Goal: Task Accomplishment & Management: Complete application form

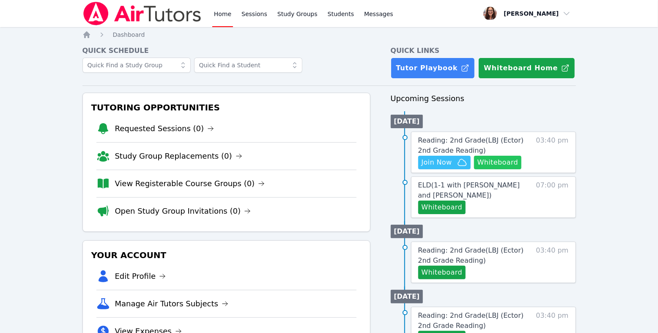
click at [474, 169] on button "Whiteboard" at bounding box center [498, 163] width 48 height 14
click at [466, 165] on icon "button" at bounding box center [462, 162] width 8 height 6
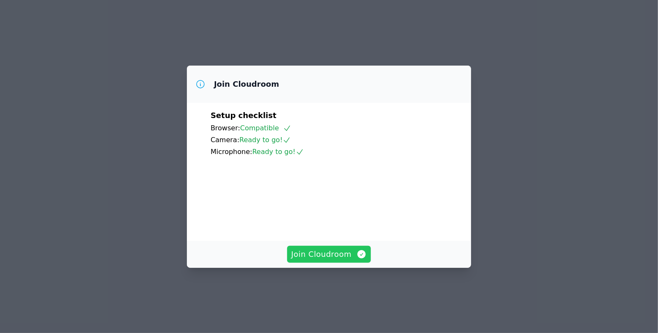
click at [321, 260] on span "Join Cloudroom" at bounding box center [329, 254] width 76 height 12
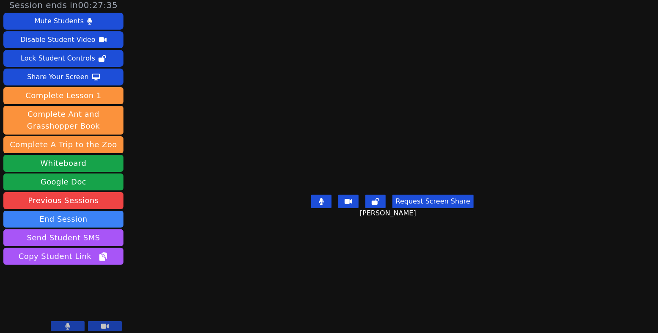
scroll to position [3, 0]
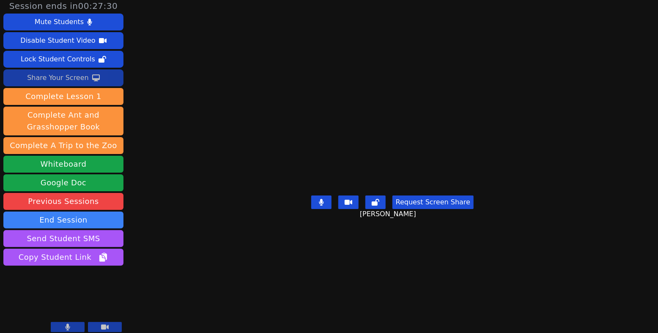
click at [81, 85] on div "Share Your Screen" at bounding box center [58, 78] width 62 height 14
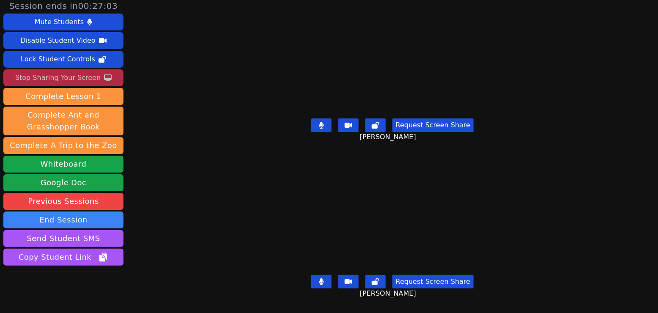
click at [75, 85] on div "Stop Sharing Your Screen" at bounding box center [57, 78] width 85 height 14
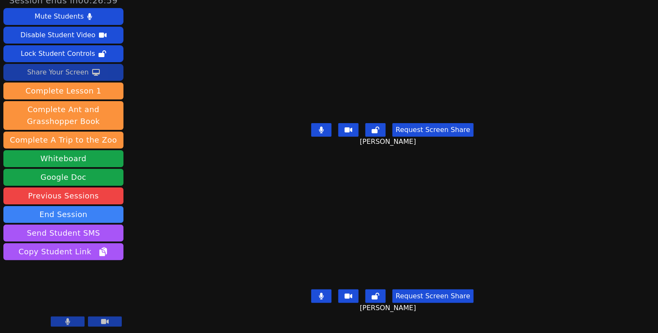
scroll to position [106, 0]
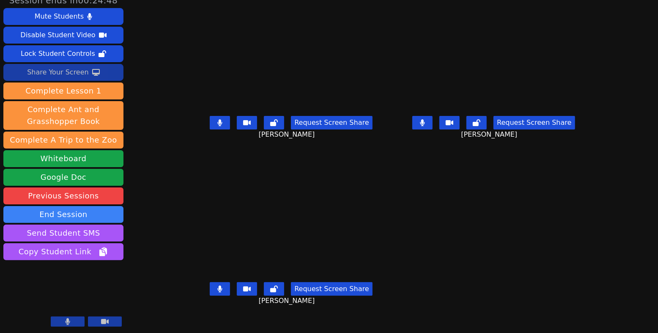
click at [218, 285] on icon at bounding box center [220, 288] width 5 height 7
click at [218, 119] on icon at bounding box center [220, 122] width 5 height 7
click at [425, 116] on button at bounding box center [422, 123] width 20 height 14
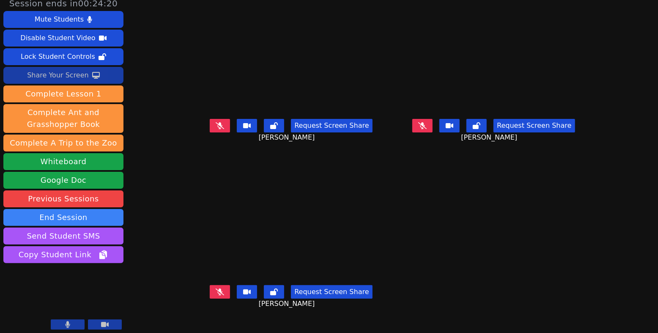
click at [210, 299] on button at bounding box center [220, 292] width 20 height 14
click at [210, 295] on button at bounding box center [220, 292] width 20 height 14
click at [216, 129] on icon at bounding box center [220, 125] width 8 height 7
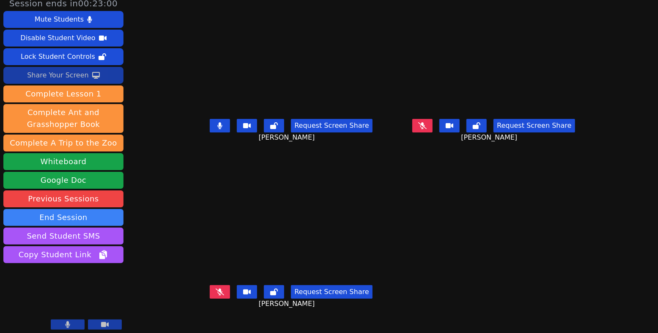
click at [210, 132] on button at bounding box center [220, 126] width 20 height 14
click at [216, 129] on icon at bounding box center [220, 125] width 8 height 7
click at [216, 295] on icon at bounding box center [220, 291] width 8 height 7
click at [210, 132] on button at bounding box center [220, 126] width 20 height 14
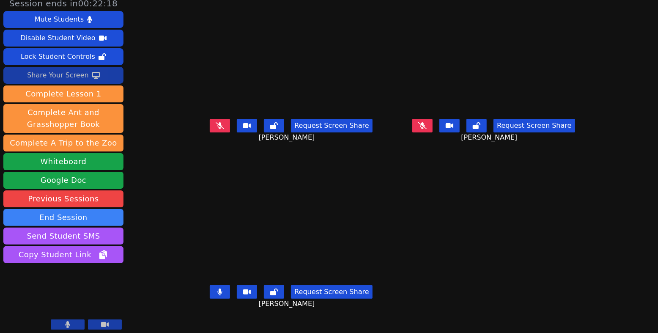
click at [210, 299] on button at bounding box center [220, 292] width 20 height 14
click at [427, 129] on icon at bounding box center [422, 125] width 8 height 7
click at [425, 129] on icon at bounding box center [422, 125] width 5 height 7
click at [210, 132] on button at bounding box center [220, 126] width 20 height 14
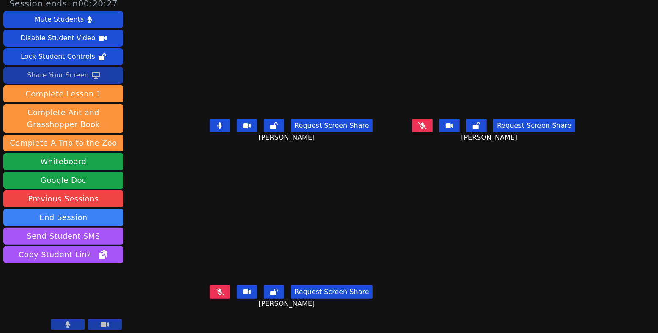
scroll to position [18, 0]
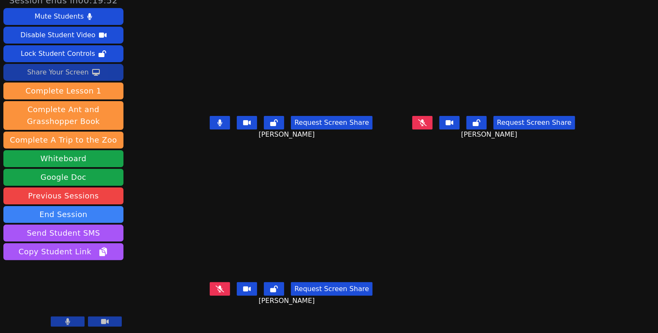
click at [433, 118] on button at bounding box center [422, 123] width 20 height 14
click at [216, 285] on icon at bounding box center [220, 288] width 8 height 7
click at [433, 116] on button at bounding box center [422, 123] width 20 height 14
drag, startPoint x: 434, startPoint y: 119, endPoint x: 434, endPoint y: 129, distance: 9.7
click at [427, 119] on icon at bounding box center [422, 122] width 8 height 7
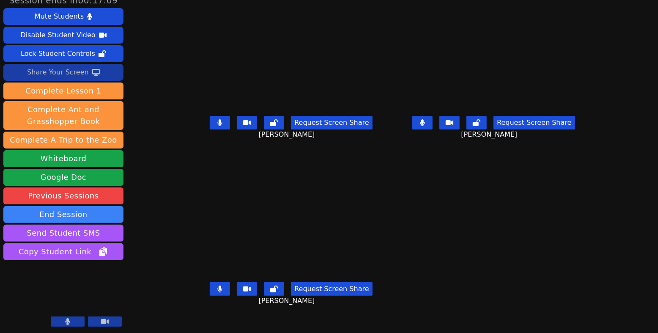
click at [425, 120] on icon at bounding box center [422, 122] width 5 height 7
click at [210, 282] on button at bounding box center [220, 289] width 20 height 14
click at [216, 285] on icon at bounding box center [220, 288] width 8 height 7
click at [218, 120] on icon at bounding box center [220, 122] width 5 height 7
click at [216, 119] on icon at bounding box center [220, 122] width 8 height 7
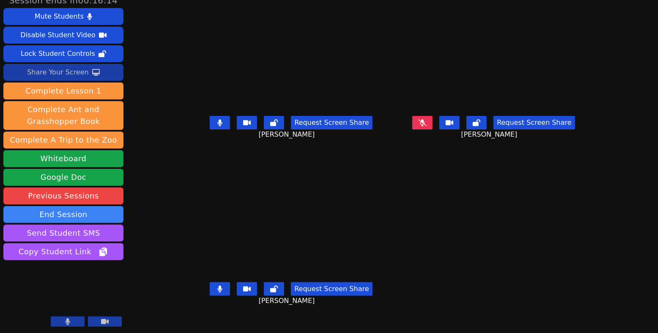
click at [210, 286] on button at bounding box center [220, 289] width 20 height 14
click at [427, 120] on icon at bounding box center [422, 122] width 8 height 7
click at [218, 123] on icon at bounding box center [220, 122] width 5 height 7
click at [425, 123] on icon at bounding box center [422, 122] width 5 height 7
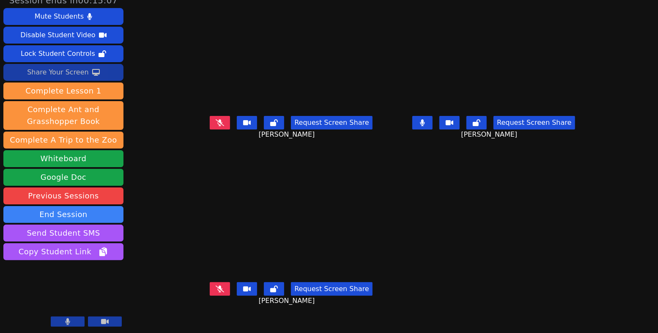
drag, startPoint x: 429, startPoint y: 123, endPoint x: 426, endPoint y: 127, distance: 5.2
click at [425, 123] on icon at bounding box center [422, 122] width 5 height 7
click at [216, 291] on icon at bounding box center [220, 288] width 8 height 7
click at [216, 119] on icon at bounding box center [220, 122] width 8 height 7
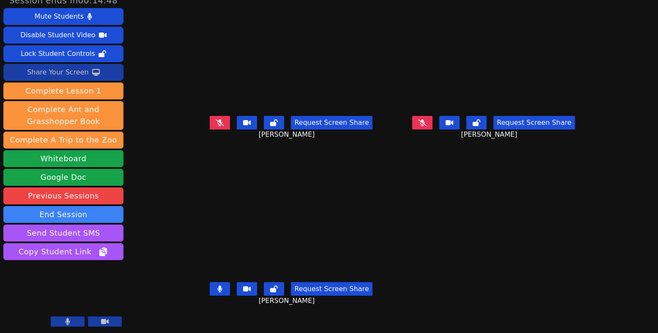
scroll to position [30, 0]
click at [218, 285] on icon at bounding box center [220, 288] width 5 height 7
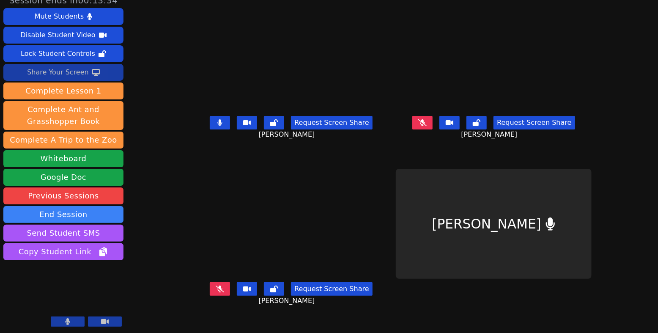
click at [427, 119] on icon at bounding box center [422, 122] width 8 height 7
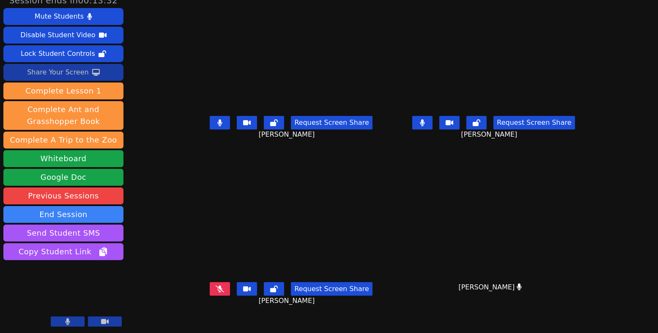
click at [210, 116] on button at bounding box center [220, 123] width 20 height 14
click at [216, 285] on icon at bounding box center [220, 288] width 8 height 7
click at [217, 285] on icon at bounding box center [219, 288] width 5 height 7
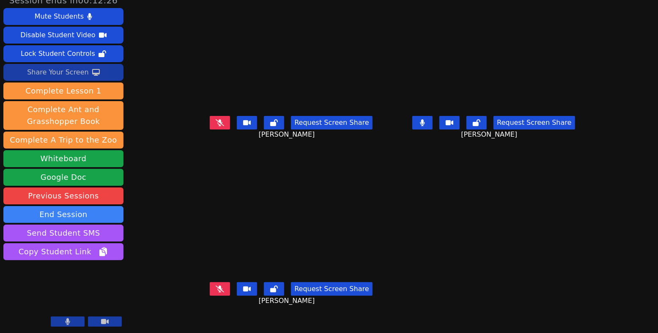
click at [216, 285] on icon at bounding box center [220, 288] width 8 height 7
click at [425, 119] on icon at bounding box center [422, 122] width 5 height 7
click at [433, 116] on button at bounding box center [422, 123] width 20 height 14
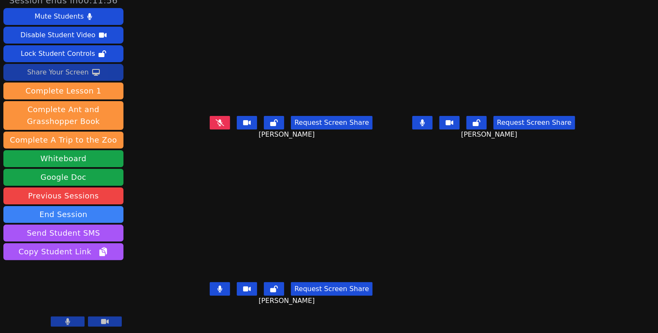
click at [217, 285] on icon at bounding box center [219, 288] width 5 height 7
click at [210, 116] on button at bounding box center [220, 123] width 20 height 14
click at [216, 285] on icon at bounding box center [220, 288] width 8 height 7
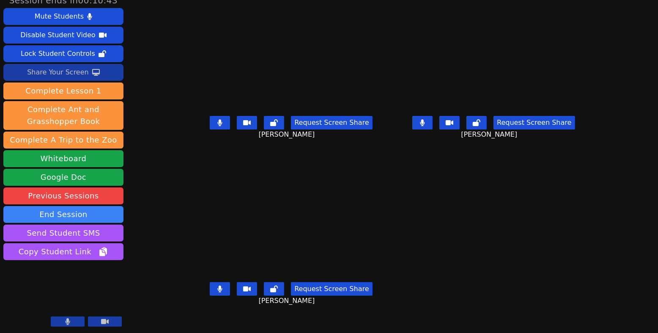
click at [425, 119] on icon at bounding box center [422, 122] width 5 height 7
click at [210, 116] on button at bounding box center [220, 123] width 20 height 14
click at [427, 119] on icon at bounding box center [422, 122] width 8 height 7
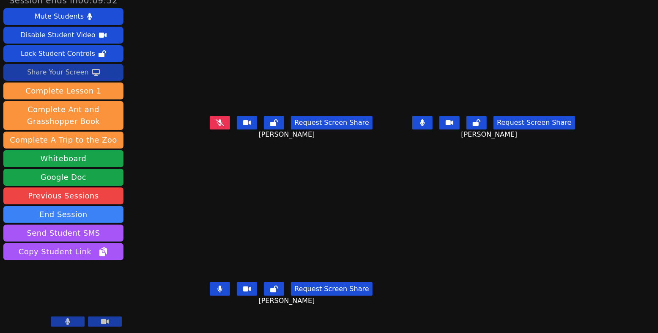
click at [210, 282] on button at bounding box center [220, 289] width 20 height 14
click at [216, 285] on icon at bounding box center [220, 288] width 8 height 7
click at [433, 116] on button at bounding box center [422, 123] width 20 height 14
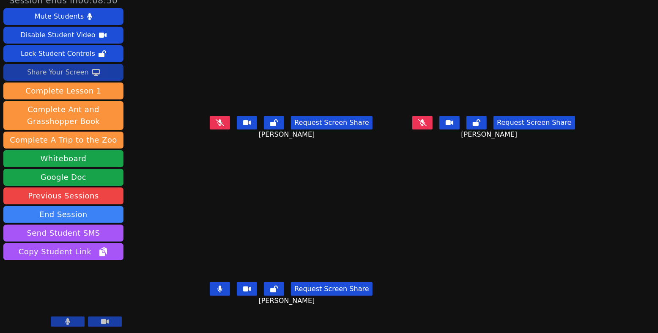
click at [83, 66] on div "Share Your Screen" at bounding box center [58, 73] width 62 height 14
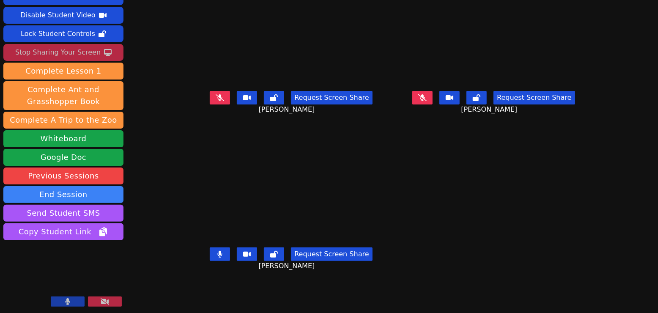
click at [82, 46] on div "Stop Sharing Your Screen" at bounding box center [57, 53] width 85 height 14
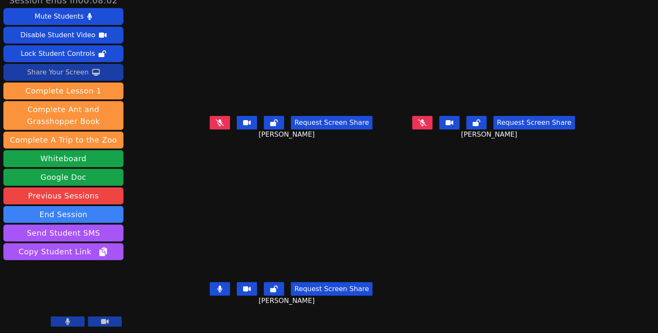
click at [210, 116] on button at bounding box center [220, 123] width 20 height 14
click at [210, 282] on button at bounding box center [220, 289] width 20 height 14
click at [436, 112] on div "Request Screen Share [PERSON_NAME]" at bounding box center [494, 129] width 196 height 34
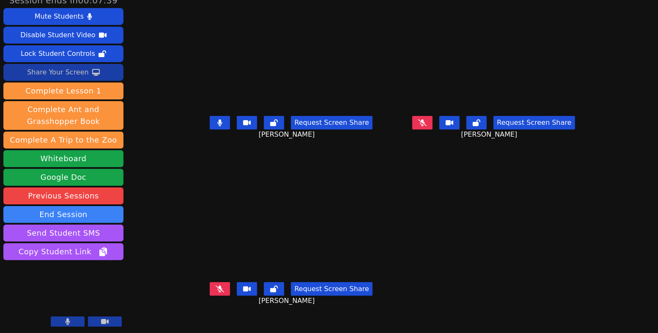
click at [433, 116] on button at bounding box center [422, 123] width 20 height 14
click at [217, 119] on icon at bounding box center [219, 122] width 5 height 7
click at [216, 285] on icon at bounding box center [220, 288] width 8 height 7
click at [433, 116] on button at bounding box center [422, 123] width 20 height 14
click at [216, 119] on icon at bounding box center [220, 122] width 8 height 7
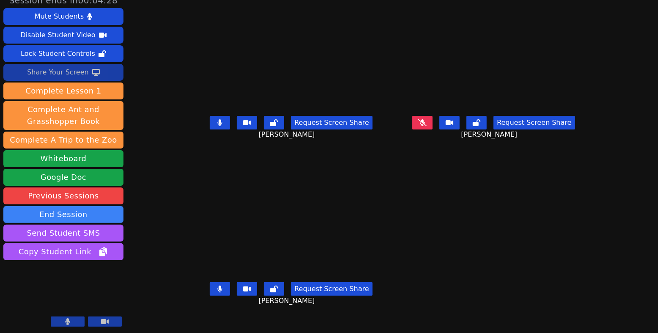
click at [433, 116] on button at bounding box center [422, 123] width 20 height 14
click at [210, 116] on button at bounding box center [220, 123] width 20 height 14
click at [210, 282] on button at bounding box center [220, 289] width 20 height 14
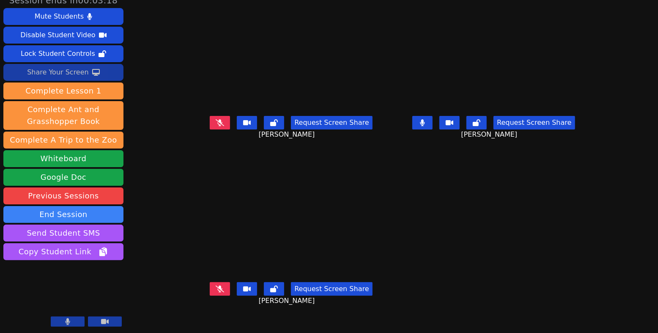
click at [425, 119] on icon at bounding box center [422, 122] width 5 height 7
click at [210, 282] on button at bounding box center [220, 289] width 20 height 14
click at [427, 119] on icon at bounding box center [422, 122] width 8 height 7
click at [210, 116] on button at bounding box center [220, 123] width 20 height 14
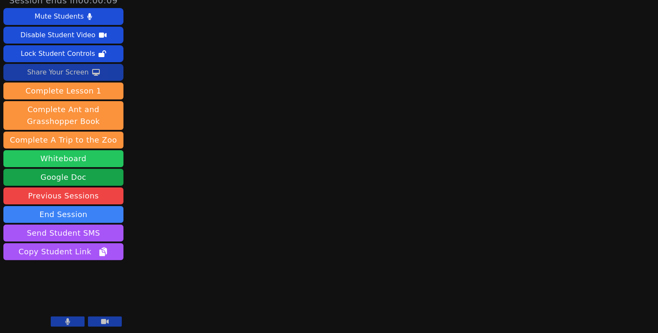
scroll to position [39, 0]
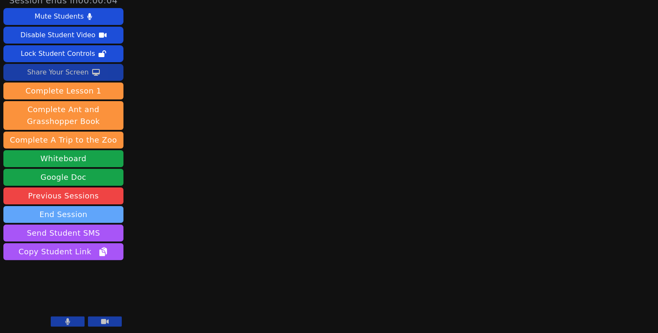
click at [89, 223] on button "End Session" at bounding box center [63, 214] width 120 height 17
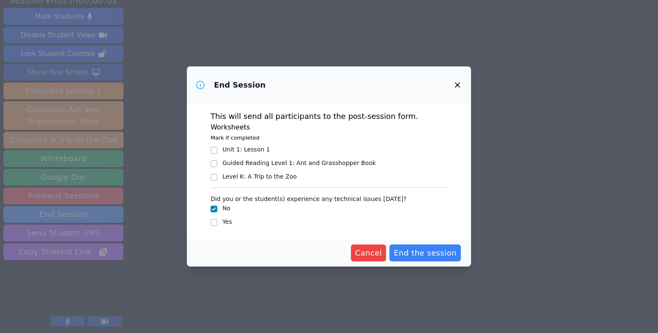
click at [463, 80] on icon "button" at bounding box center [458, 85] width 10 height 10
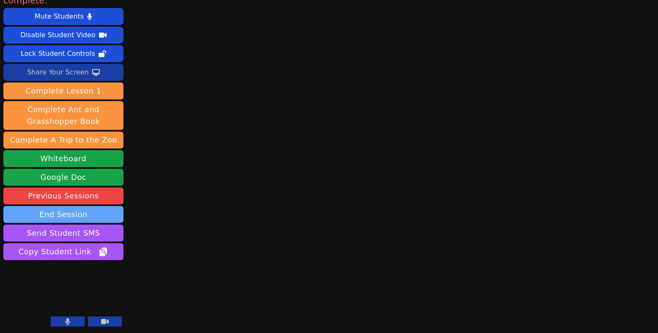
click at [91, 223] on button "End Session" at bounding box center [63, 214] width 120 height 17
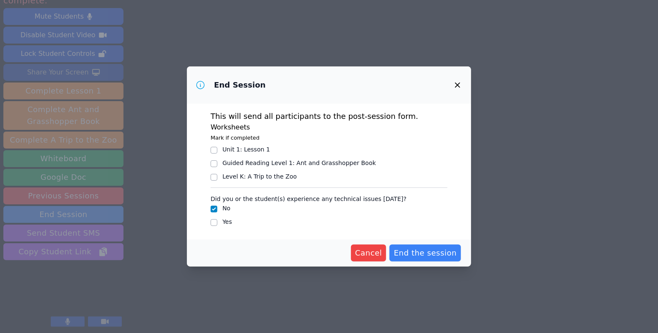
scroll to position [0, 0]
click at [444, 259] on span "End the session" at bounding box center [425, 253] width 63 height 12
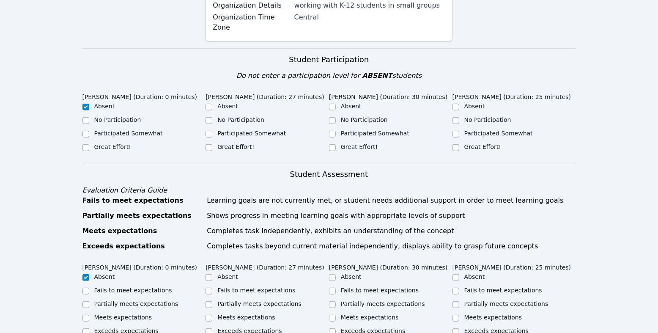
scroll to position [190, 0]
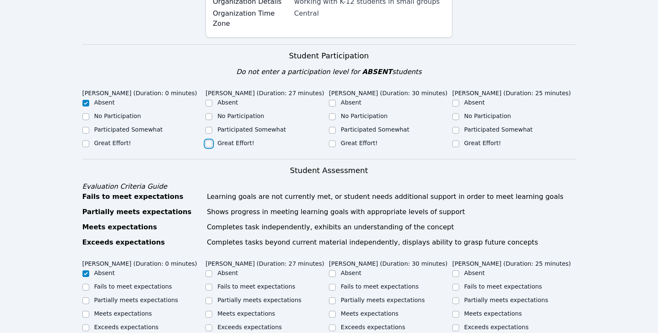
click at [211, 147] on input "Great Effort!" at bounding box center [209, 143] width 7 height 7
checkbox input "true"
click at [340, 149] on div "Great Effort!" at bounding box center [390, 144] width 123 height 10
click at [333, 147] on input "Great Effort!" at bounding box center [332, 143] width 7 height 7
checkbox input "true"
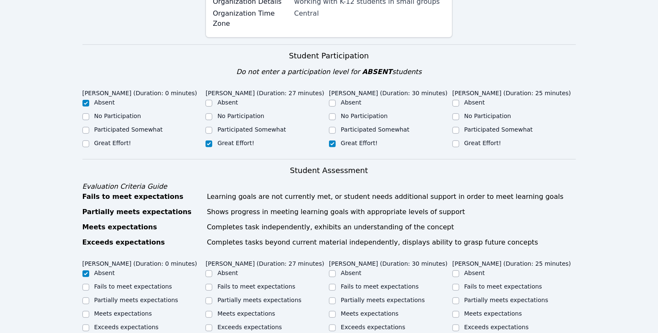
click at [461, 149] on div "Great Effort!" at bounding box center [514, 144] width 123 height 10
click at [454, 147] on input "Great Effort!" at bounding box center [456, 143] width 7 height 7
checkbox input "true"
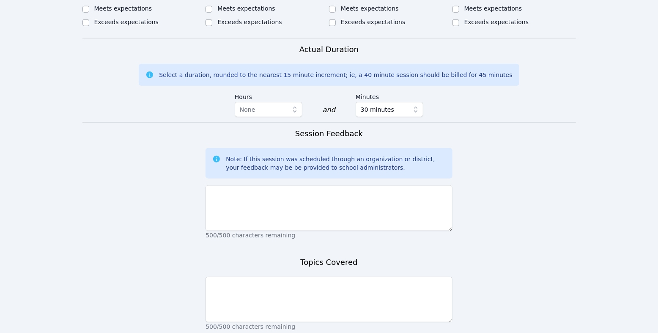
scroll to position [502, 0]
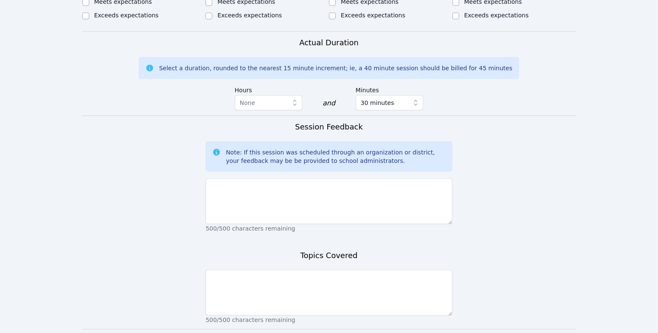
checkbox input "true"
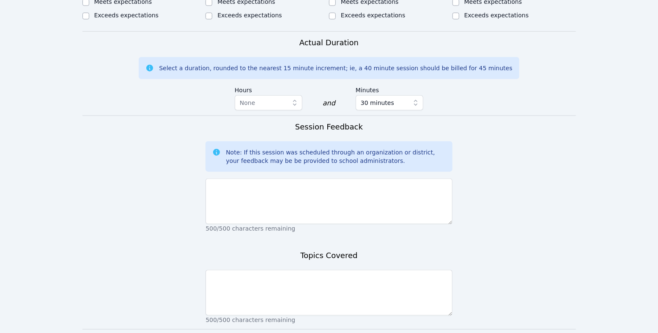
checkbox input "true"
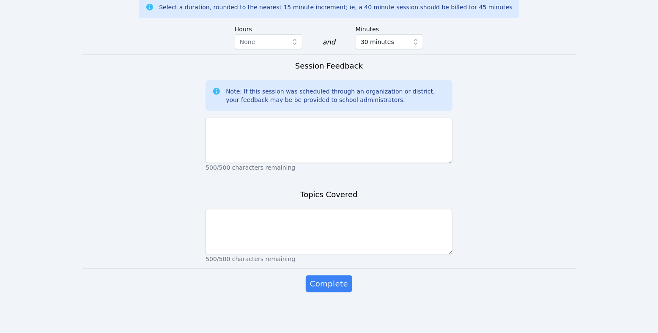
scroll to position [788, 0]
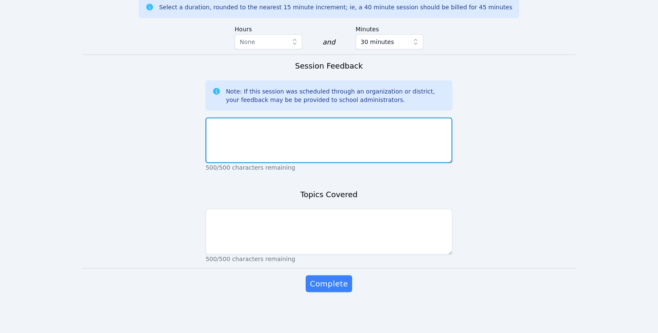
click at [425, 145] on textarea at bounding box center [329, 141] width 247 height 46
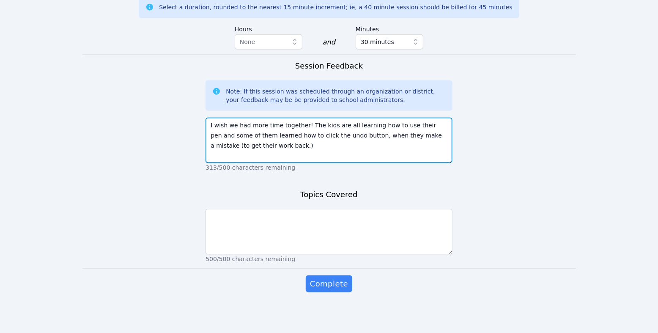
type textarea "I wish we had more time together! The kids are all learning how to use their pe…"
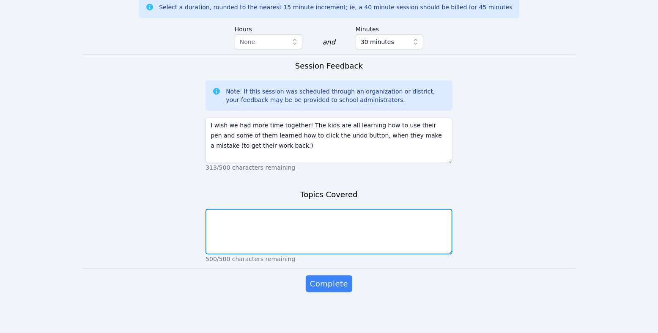
click at [309, 255] on textarea at bounding box center [329, 232] width 247 height 46
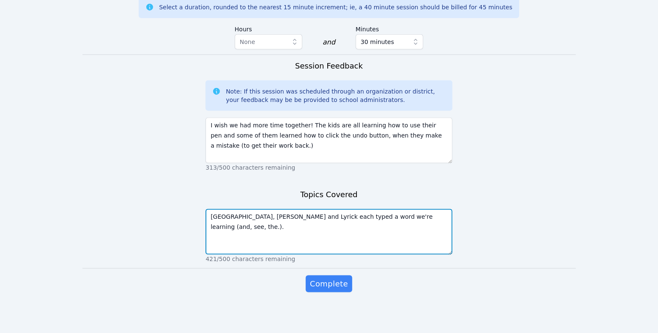
click at [251, 255] on textarea "[GEOGRAPHIC_DATA], [PERSON_NAME] and Lyrick each typed a word we're learning (a…" at bounding box center [329, 232] width 247 height 46
click at [241, 255] on textarea "[GEOGRAPHIC_DATA], [PERSON_NAME] and Lyrick each typed a word we're learning (a…" at bounding box center [329, 232] width 247 height 46
click at [252, 255] on textarea "[GEOGRAPHIC_DATA], [PERSON_NAME] and Lyrick each typed a word we're learning (a…" at bounding box center [329, 232] width 247 height 46
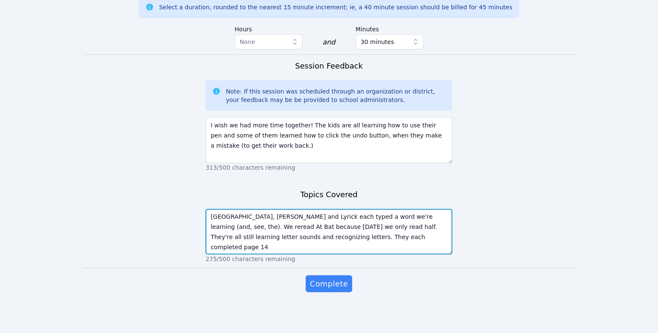
click at [231, 255] on textarea "[GEOGRAPHIC_DATA], [PERSON_NAME] and Lyrick each typed a word we're learning (a…" at bounding box center [329, 232] width 247 height 46
drag, startPoint x: 306, startPoint y: 287, endPoint x: 379, endPoint y: 291, distance: 72.9
click at [379, 255] on textarea "[GEOGRAPHIC_DATA], [PERSON_NAME] and Lyrick each typed a word we're learning (a…" at bounding box center [329, 232] width 247 height 46
click at [404, 255] on textarea "[GEOGRAPHIC_DATA], [PERSON_NAME] and Lyrick each typed a word we're learning (a…" at bounding box center [329, 232] width 247 height 46
type textarea "[GEOGRAPHIC_DATA], [PERSON_NAME] and Lyrick each typed a word we're learning (a…"
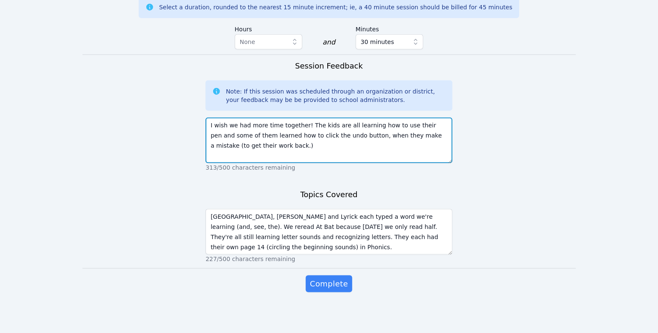
click at [400, 160] on textarea "I wish we had more time together! The kids are all learning how to use their pe…" at bounding box center [329, 141] width 247 height 46
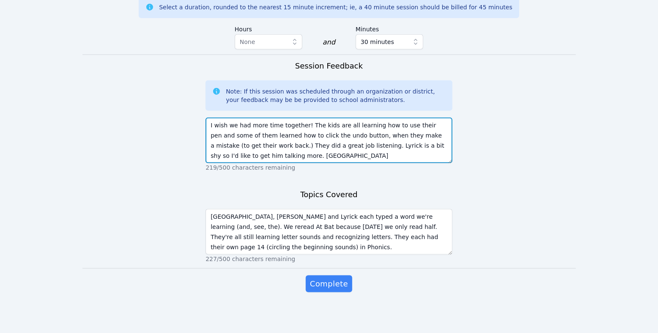
scroll to position [7, 0]
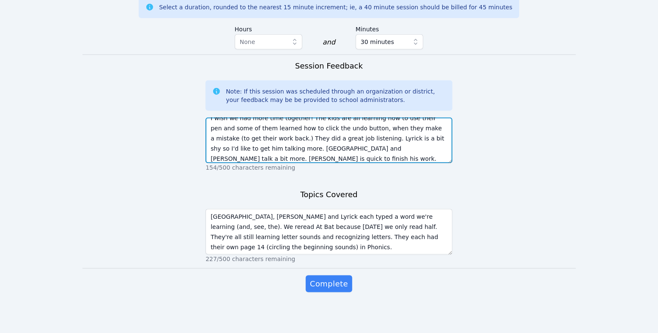
click at [448, 163] on textarea "I wish we had more time together! The kids are all learning how to use their pe…" at bounding box center [329, 141] width 247 height 46
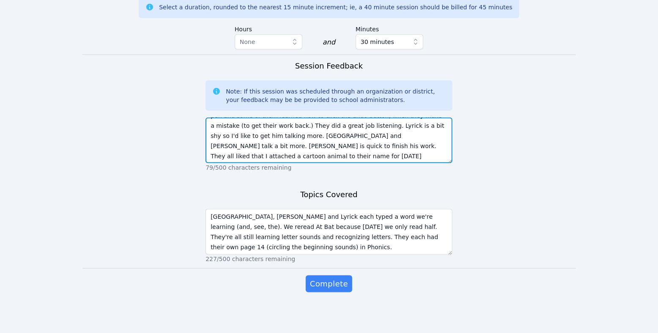
scroll to position [33, 0]
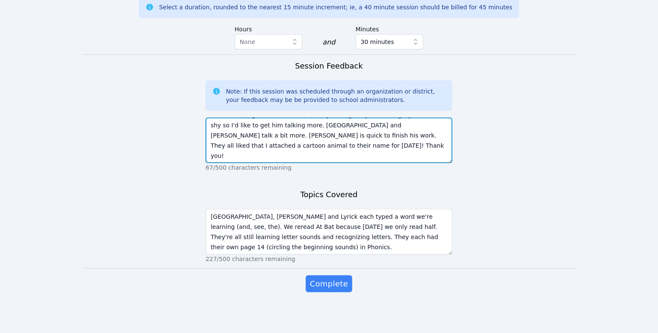
type textarea "I wish we had more time together! The kids are all learning how to use their pe…"
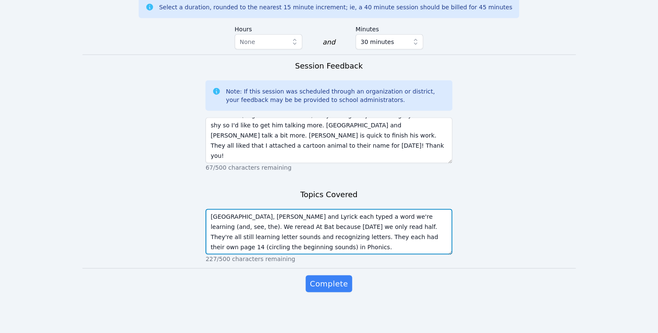
click at [412, 255] on textarea "[GEOGRAPHIC_DATA], [PERSON_NAME] and Lyrick each typed a word we're learning (a…" at bounding box center [329, 232] width 247 height 46
type textarea "[GEOGRAPHIC_DATA], [PERSON_NAME] and Lyrick each typed a word we're learning (a…"
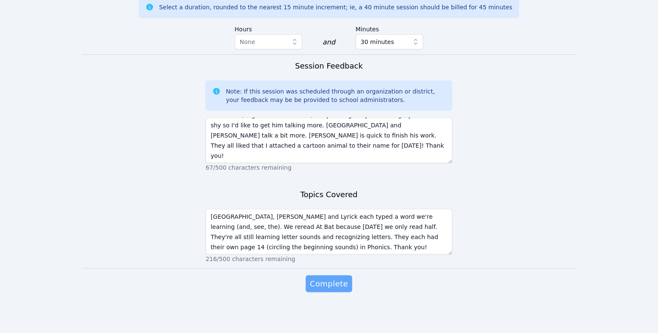
click at [351, 292] on button "Complete" at bounding box center [329, 283] width 47 height 17
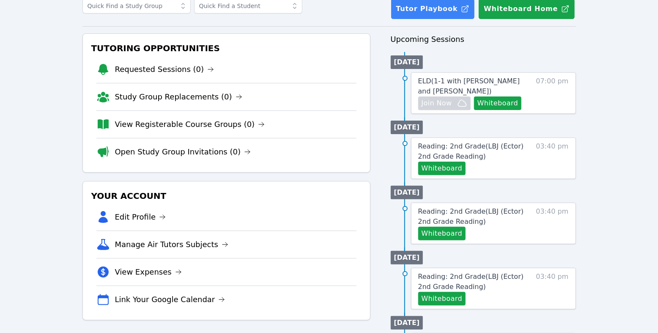
scroll to position [116, 0]
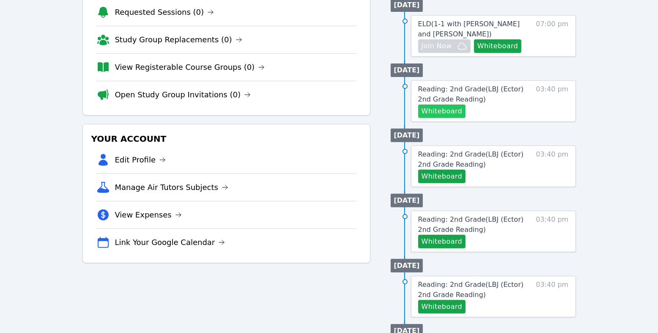
click at [466, 118] on button "Whiteboard" at bounding box center [442, 111] width 48 height 14
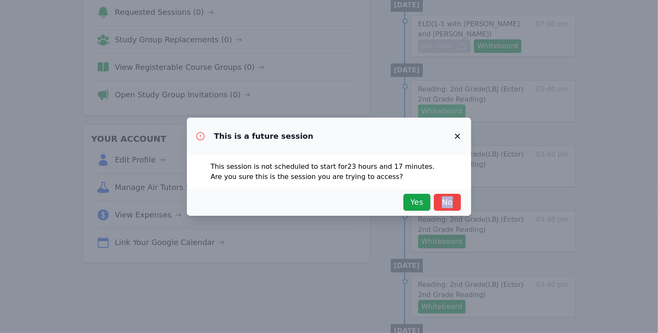
click at [469, 227] on div "This is a future session This session is not scheduled to start for 23 hours an…" at bounding box center [329, 166] width 658 height 333
click at [426, 208] on span "Yes" at bounding box center [417, 202] width 19 height 12
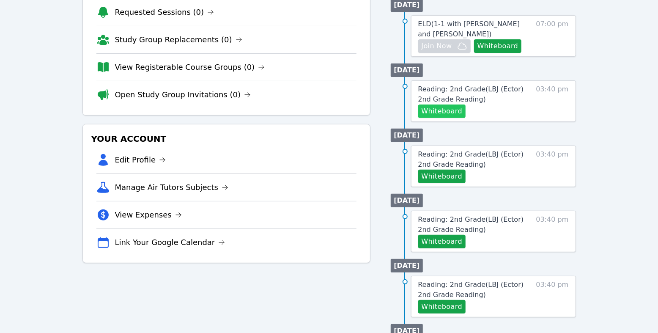
click at [442, 118] on button "Whiteboard" at bounding box center [442, 111] width 48 height 14
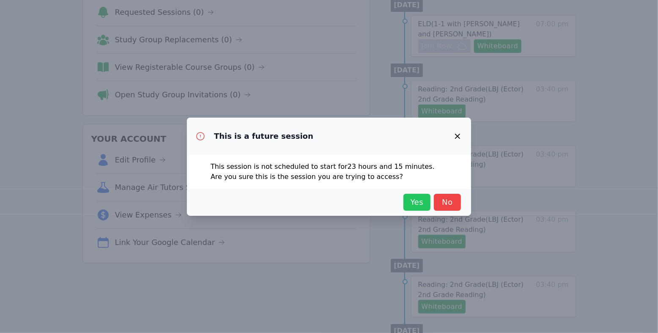
click at [426, 208] on span "Yes" at bounding box center [417, 202] width 19 height 12
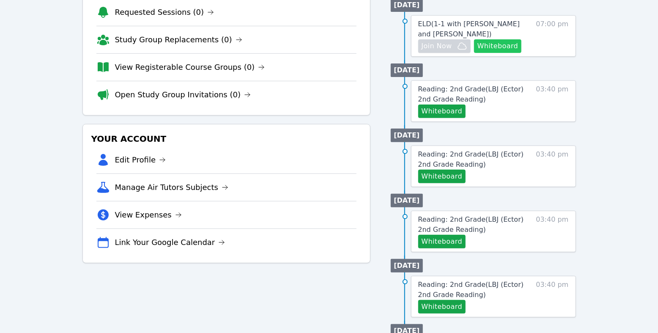
click at [474, 53] on button "Whiteboard" at bounding box center [498, 46] width 48 height 14
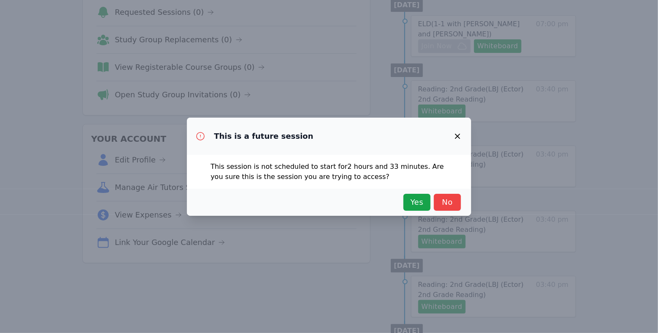
click at [463, 131] on icon "button" at bounding box center [458, 136] width 10 height 10
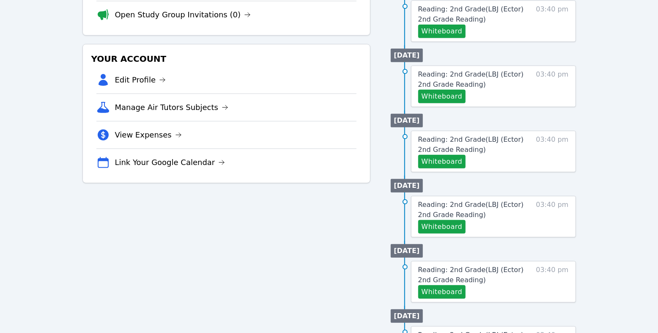
scroll to position [200, 0]
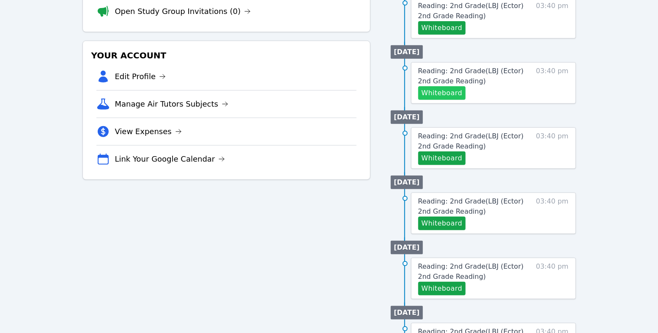
click at [466, 100] on button "Whiteboard" at bounding box center [442, 93] width 48 height 14
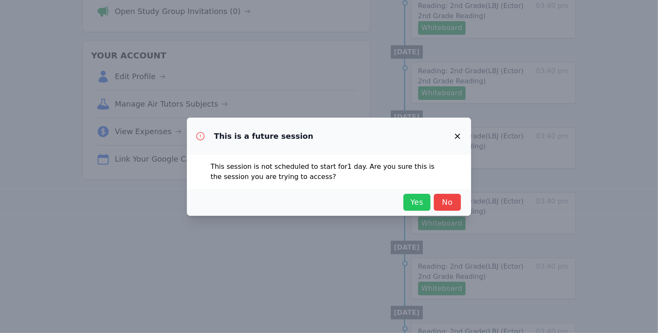
click at [421, 208] on span "Yes" at bounding box center [417, 202] width 19 height 12
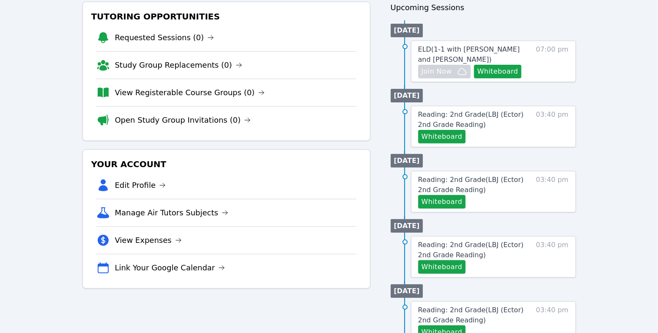
scroll to position [80, 0]
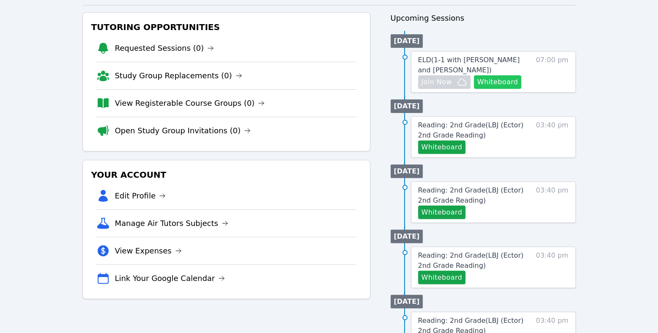
click at [474, 89] on button "Whiteboard" at bounding box center [498, 82] width 48 height 14
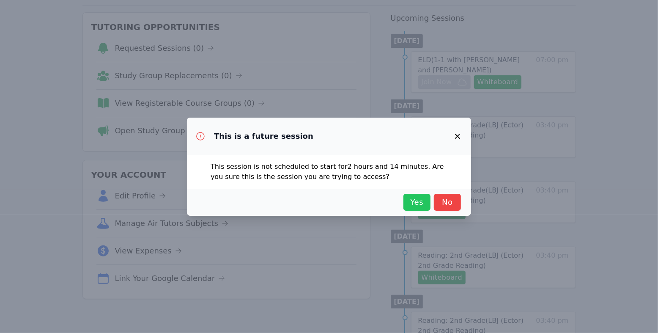
click at [426, 207] on span "Yes" at bounding box center [417, 202] width 19 height 12
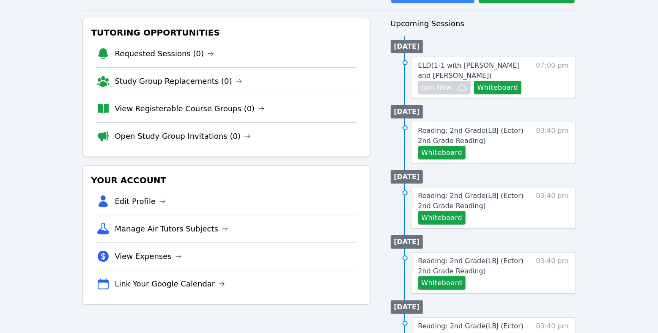
scroll to position [0, 0]
